Goal: Information Seeking & Learning: Learn about a topic

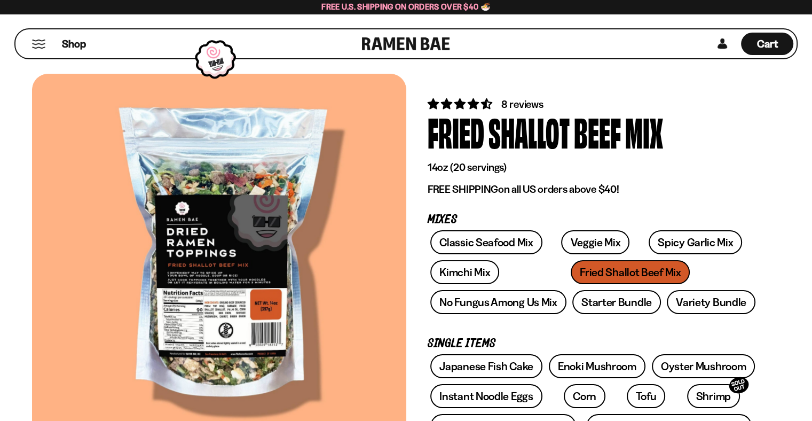
click at [35, 44] on button "Mobile Menu Trigger" at bounding box center [39, 44] width 14 height 9
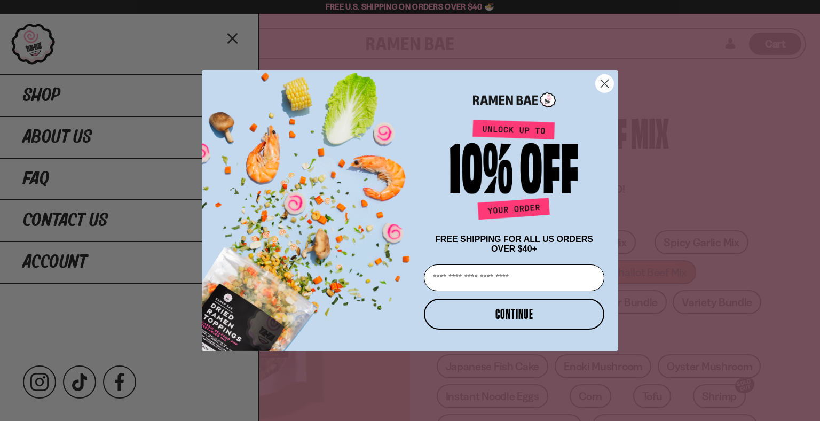
click at [607, 80] on circle "Close dialog" at bounding box center [605, 84] width 18 height 18
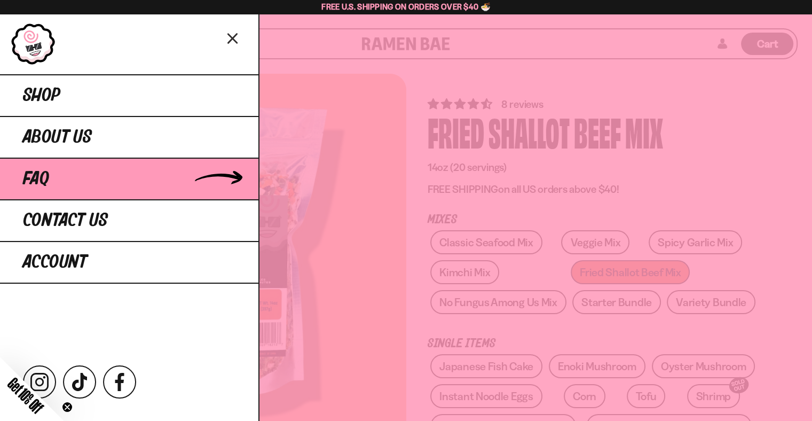
click at [108, 184] on link "FAQ" at bounding box center [129, 179] width 259 height 42
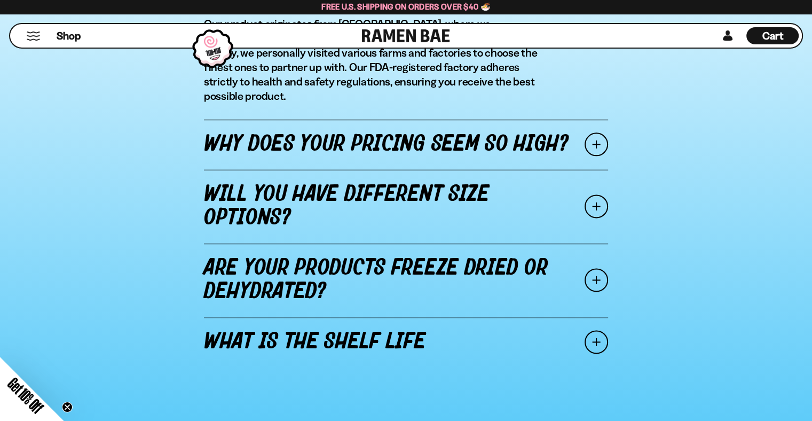
scroll to position [1330, 0]
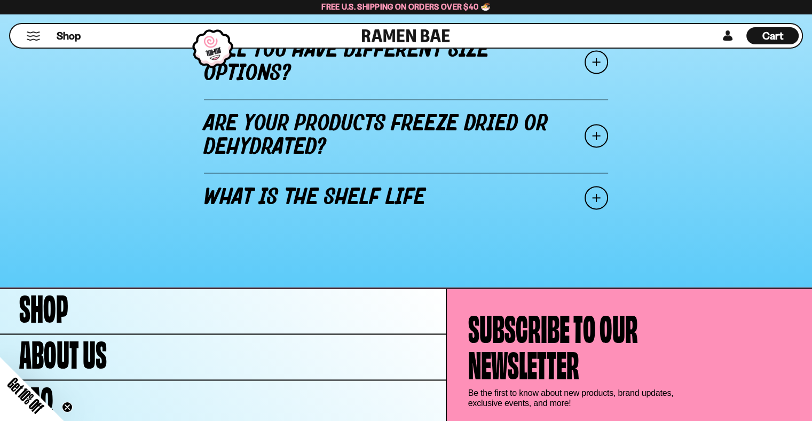
click at [601, 186] on span at bounding box center [597, 198] width 24 height 24
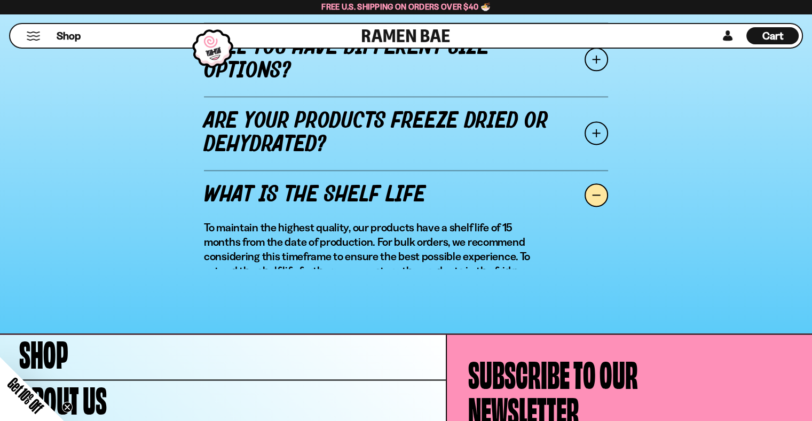
scroll to position [1389, 0]
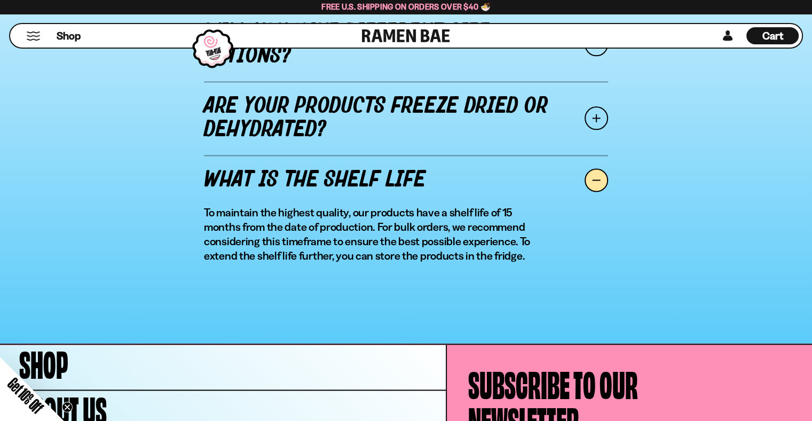
click at [596, 178] on span at bounding box center [597, 180] width 24 height 24
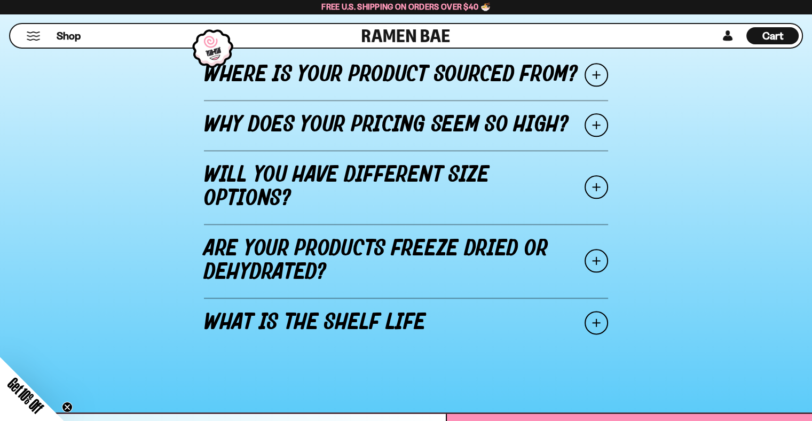
scroll to position [1281, 0]
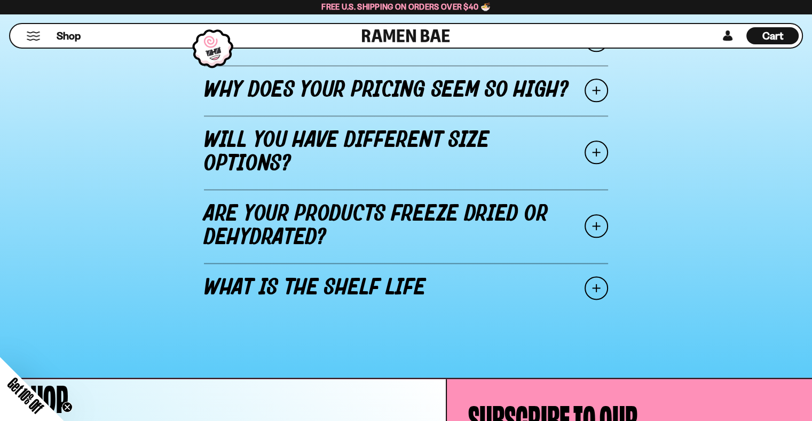
click at [600, 220] on span at bounding box center [597, 226] width 24 height 24
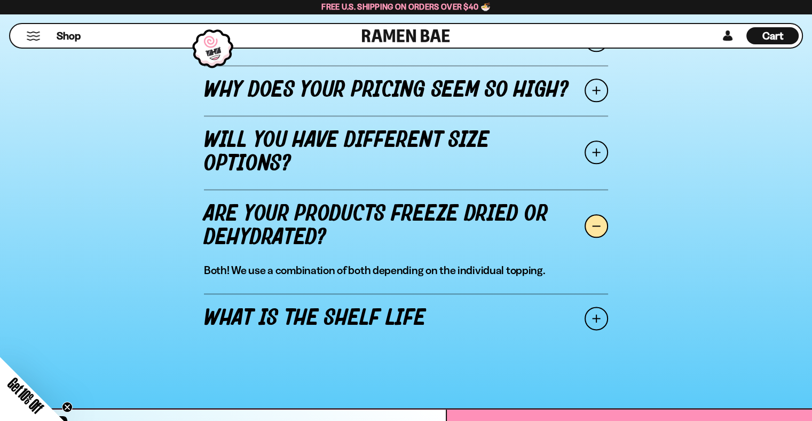
click at [596, 222] on span at bounding box center [597, 226] width 24 height 24
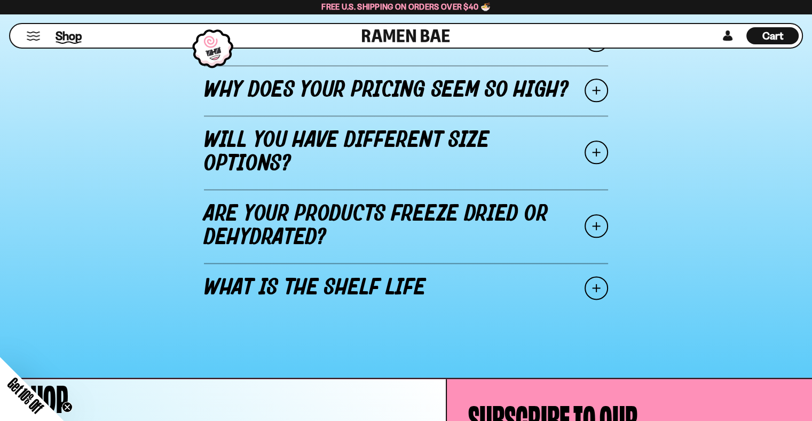
click at [60, 34] on span "Shop" at bounding box center [69, 36] width 26 height 16
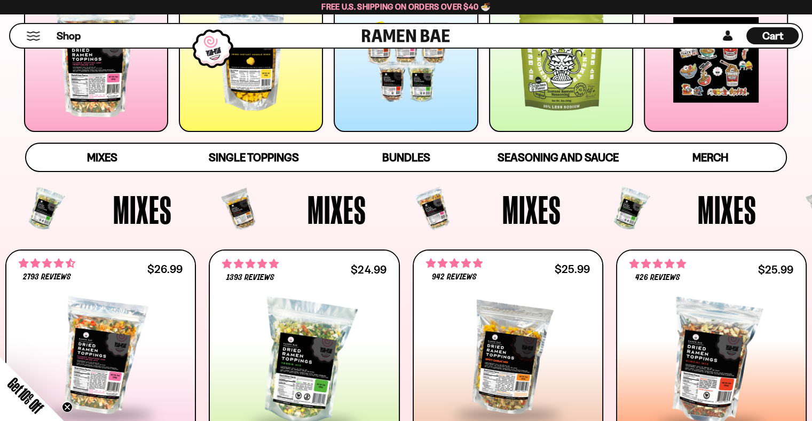
scroll to position [213, 0]
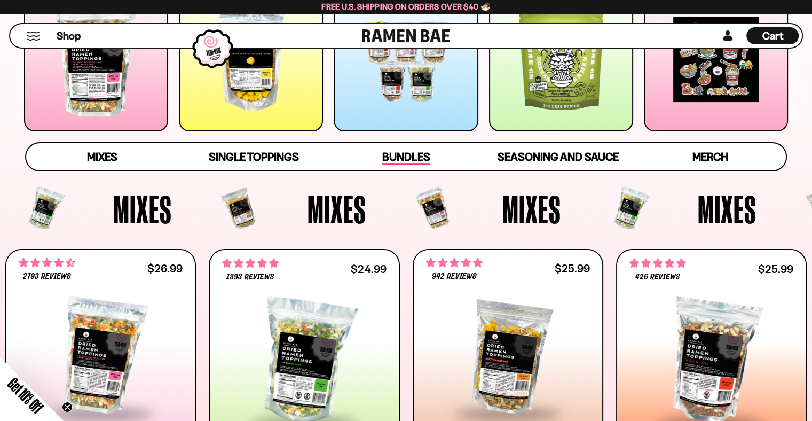
click at [412, 157] on span "Bundles" at bounding box center [406, 157] width 48 height 15
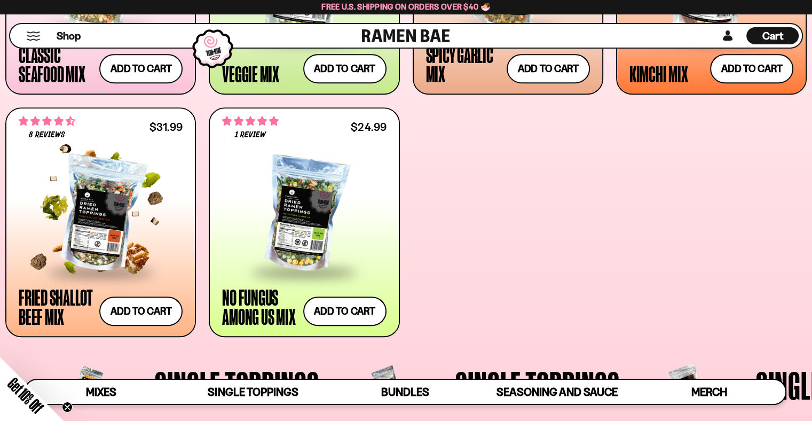
scroll to position [597, 0]
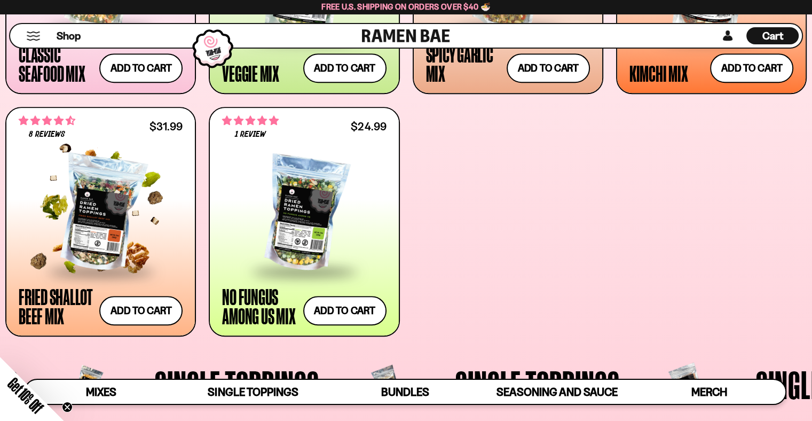
click at [103, 224] on div at bounding box center [101, 213] width 164 height 113
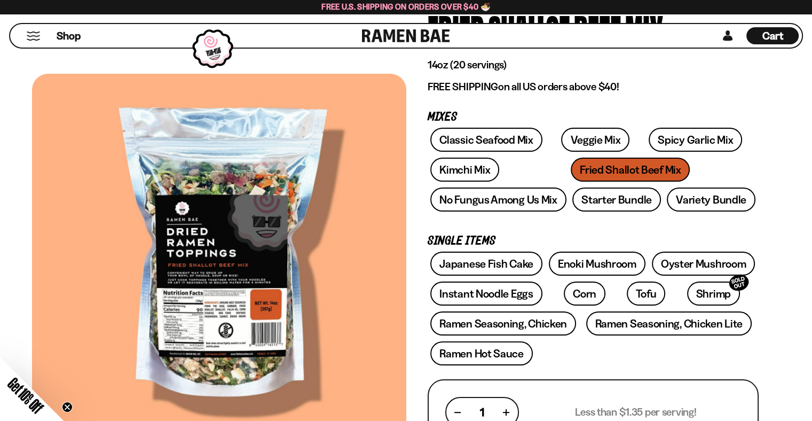
scroll to position [107, 0]
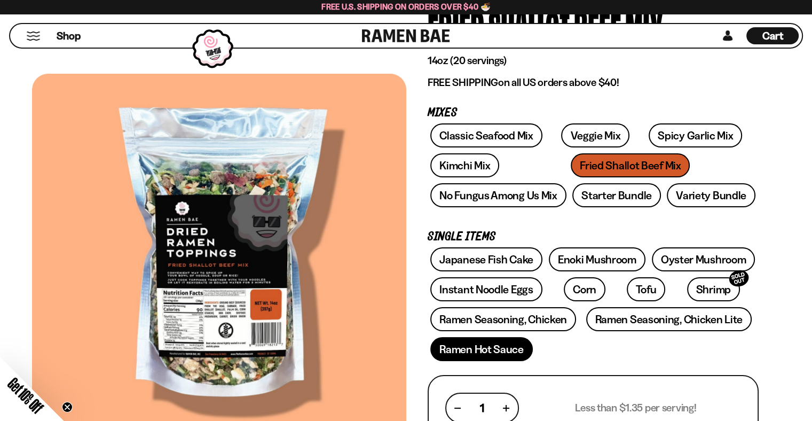
click at [472, 345] on link "Ramen Hot Sauce" at bounding box center [482, 349] width 103 height 24
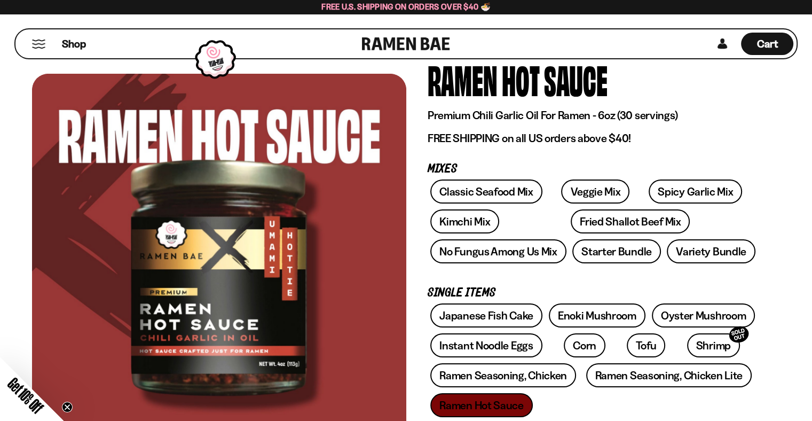
scroll to position [53, 0]
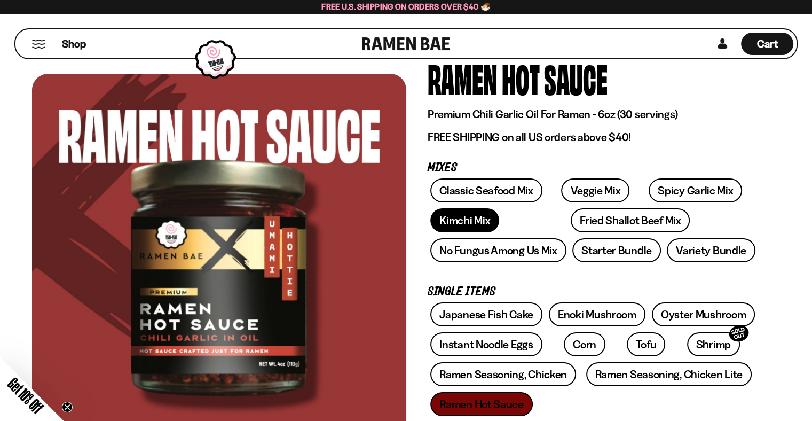
click at [463, 217] on link "Kimchi Mix" at bounding box center [465, 220] width 69 height 24
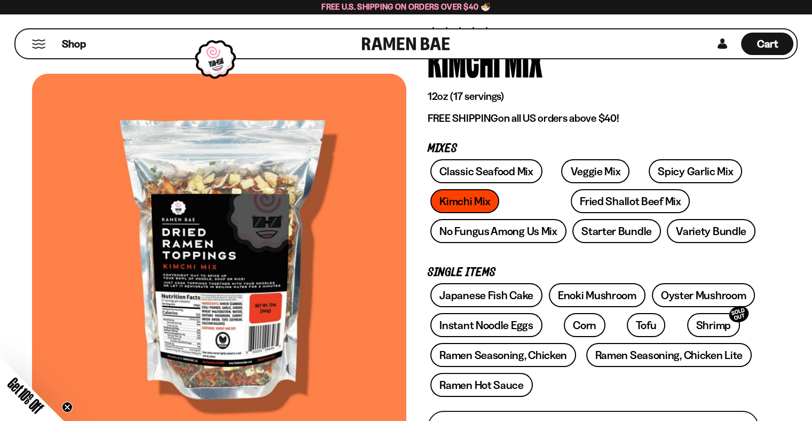
scroll to position [60, 0]
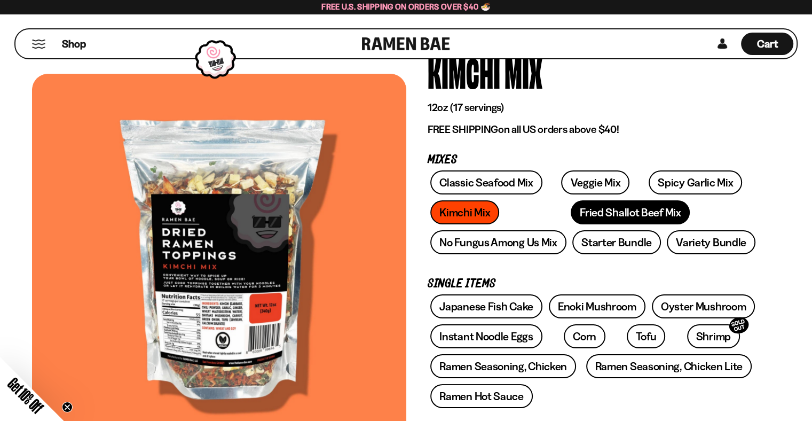
click at [571, 209] on link "Fried Shallot Beef Mix" at bounding box center [630, 212] width 119 height 24
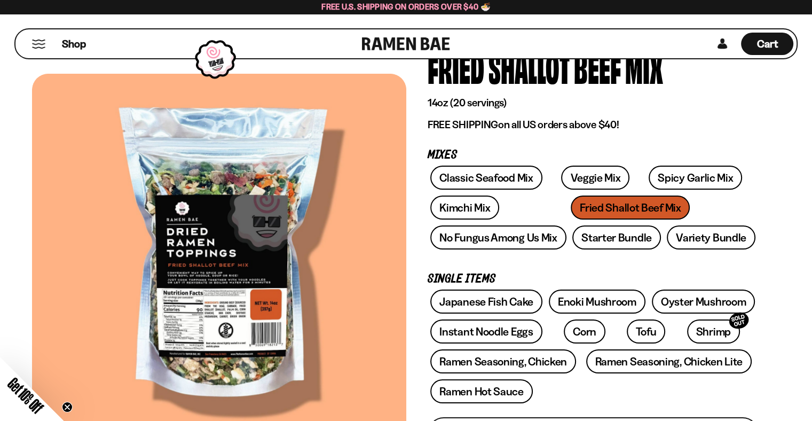
scroll to position [67, 0]
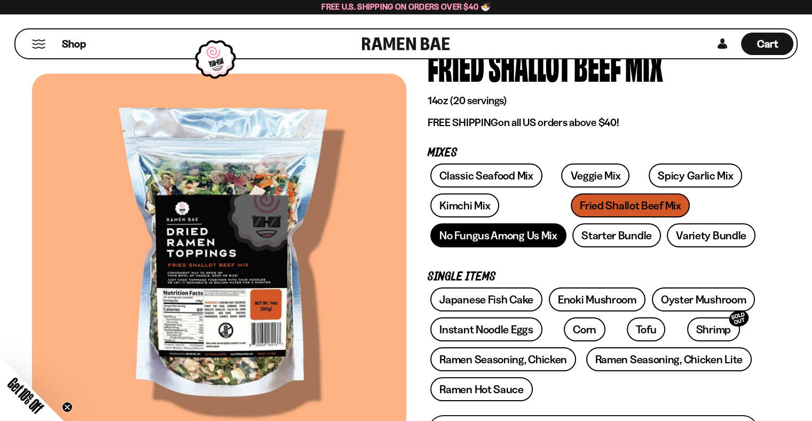
click at [523, 234] on link "No Fungus Among Us Mix" at bounding box center [499, 235] width 136 height 24
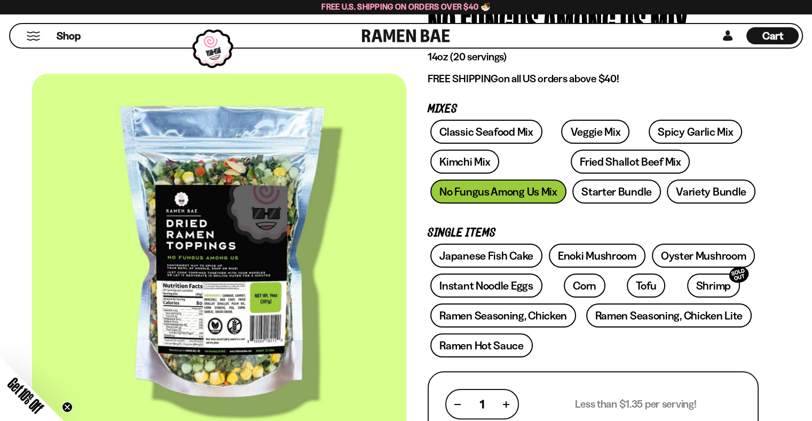
scroll to position [105, 0]
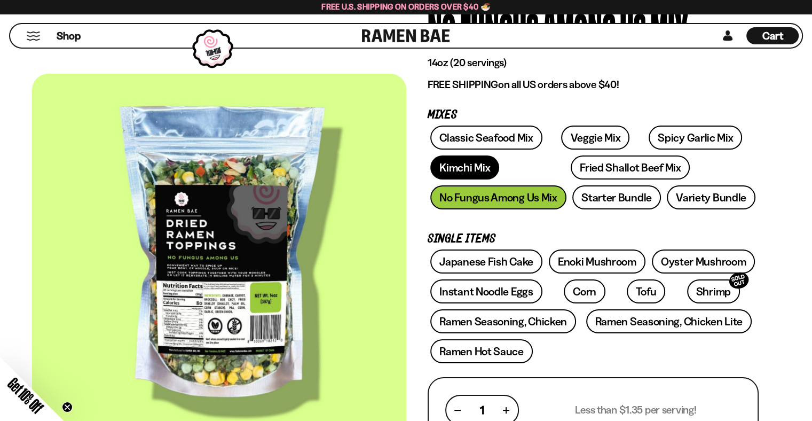
click at [467, 165] on link "Kimchi Mix" at bounding box center [465, 167] width 69 height 24
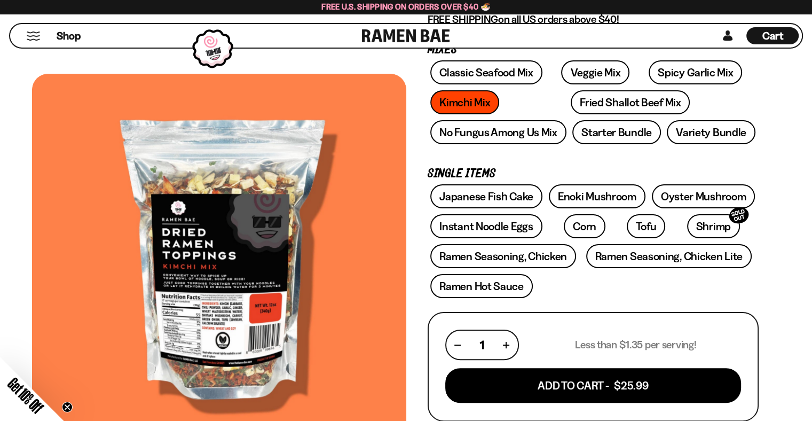
scroll to position [165, 0]
